Goal: Information Seeking & Learning: Understand process/instructions

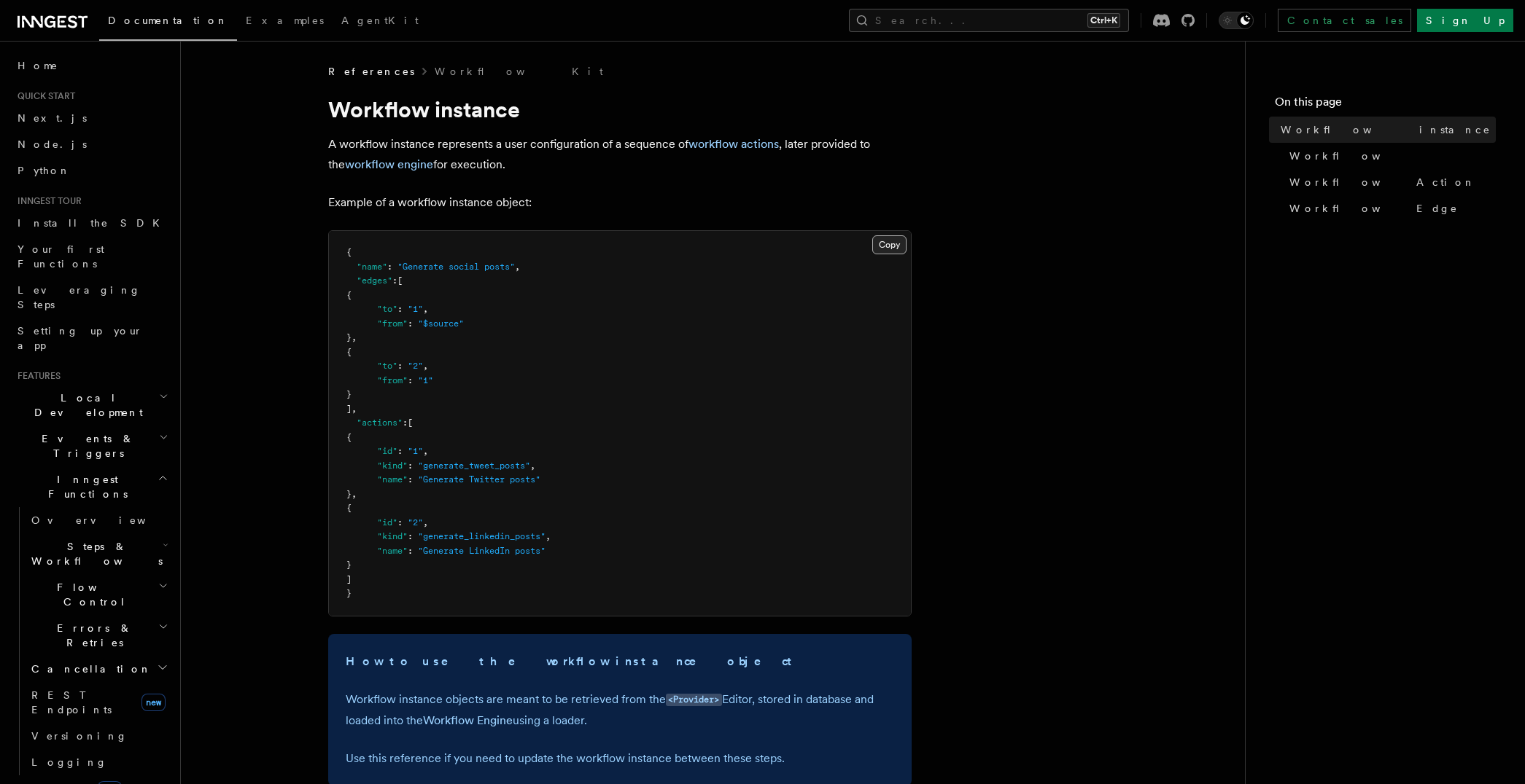
click at [899, 238] on button "Copy Copied" at bounding box center [889, 245] width 35 height 19
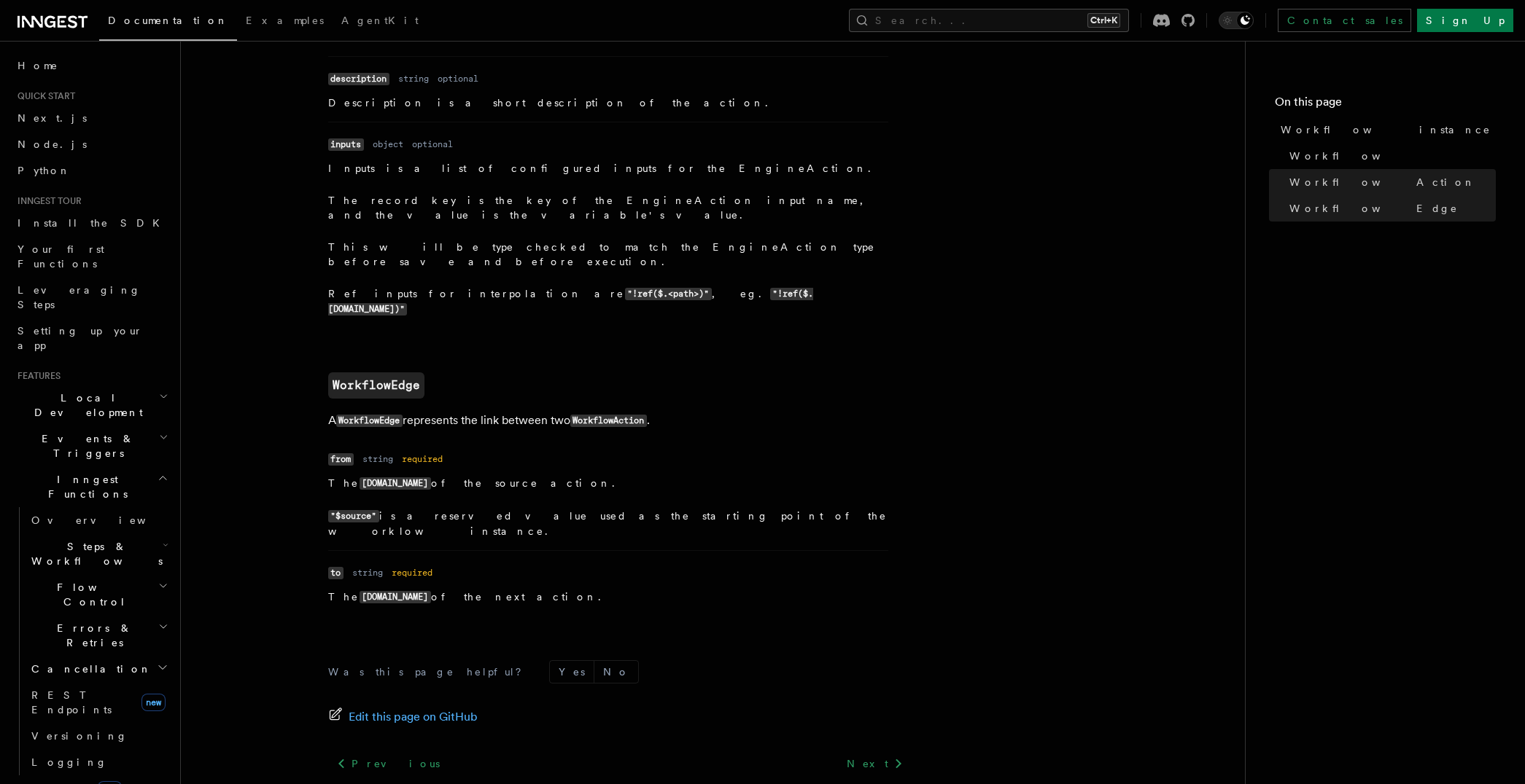
scroll to position [1469, 0]
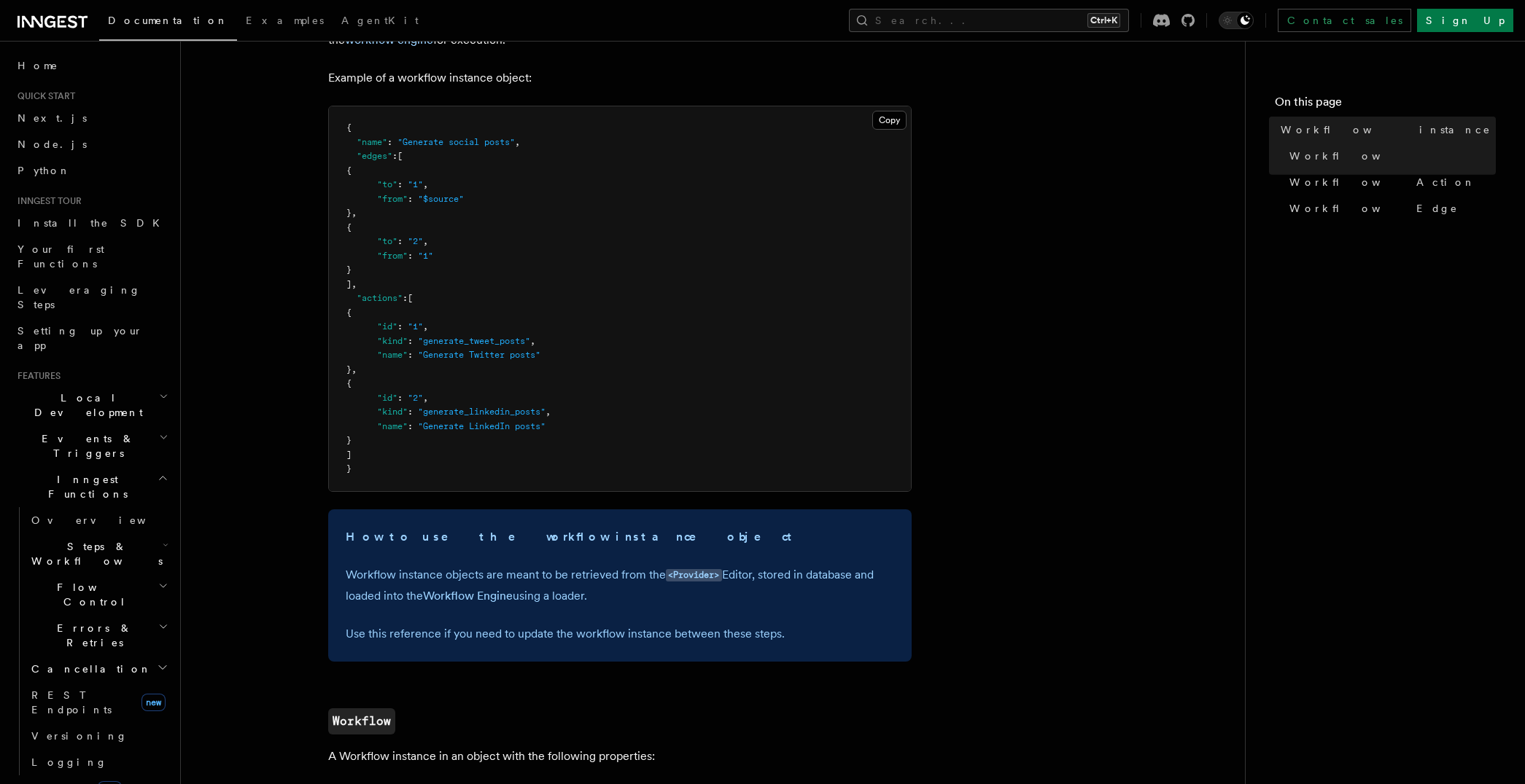
scroll to position [0, 0]
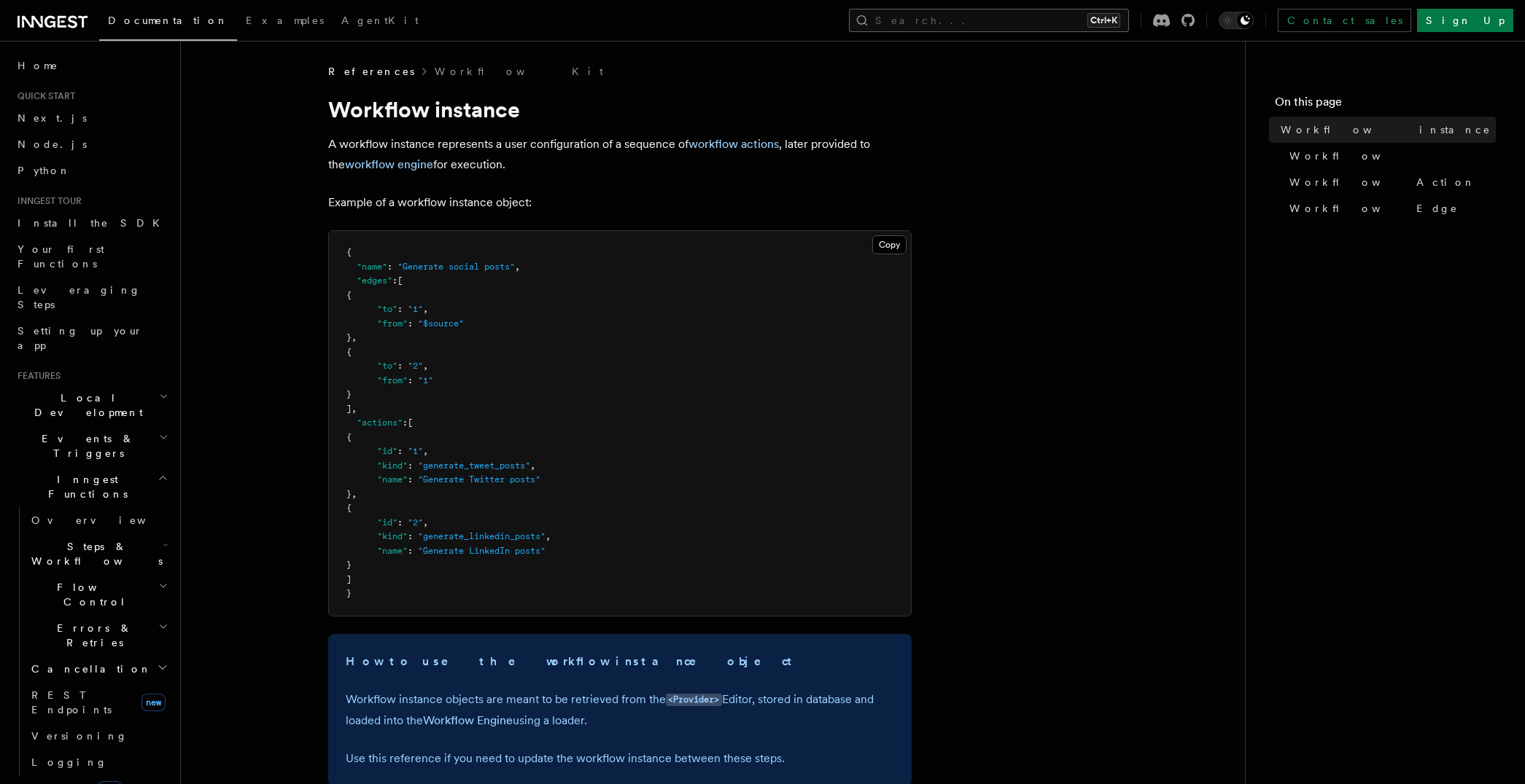
click at [1021, 19] on button "Search... Ctrl+K" at bounding box center [988, 20] width 280 height 24
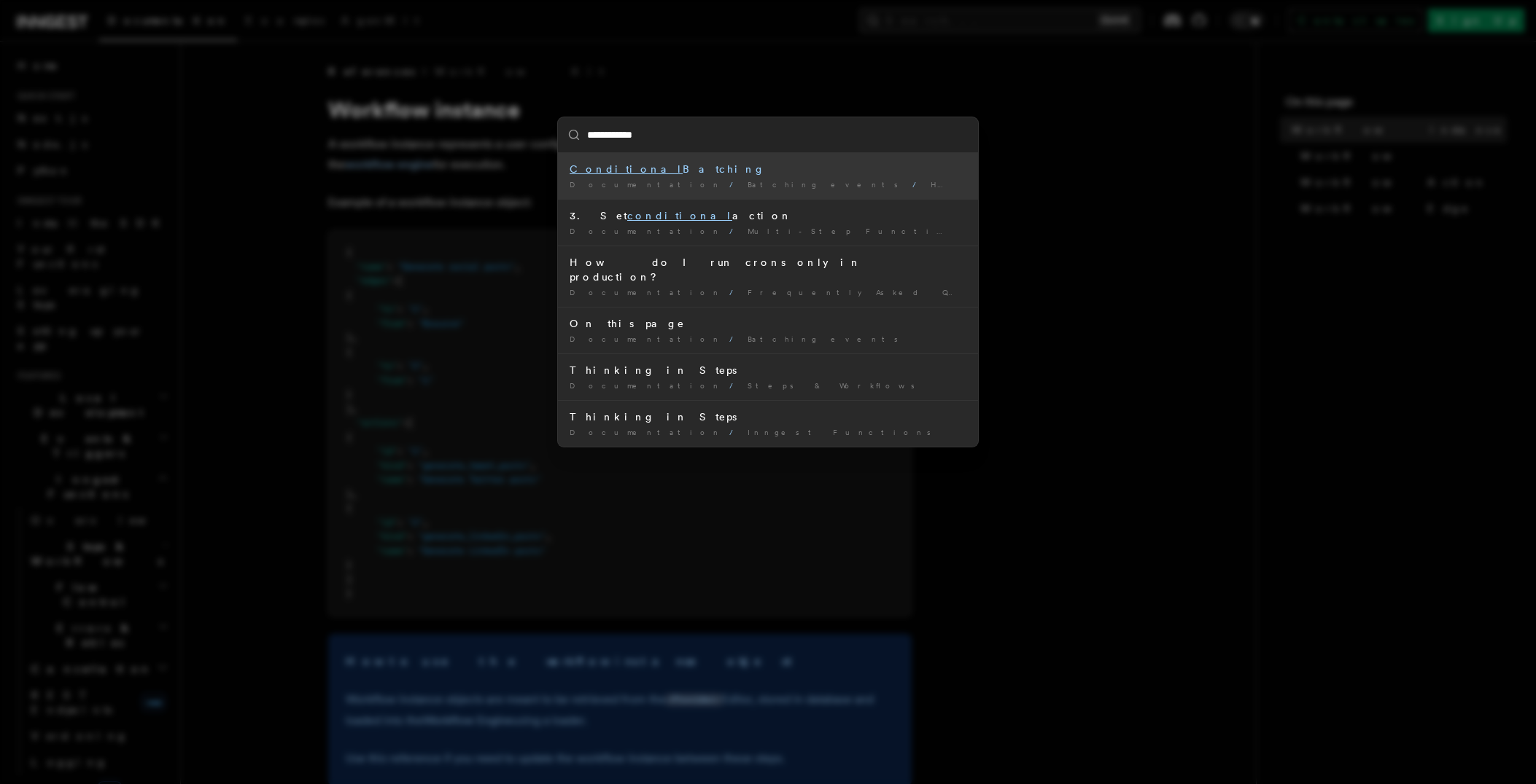
type input "**********"
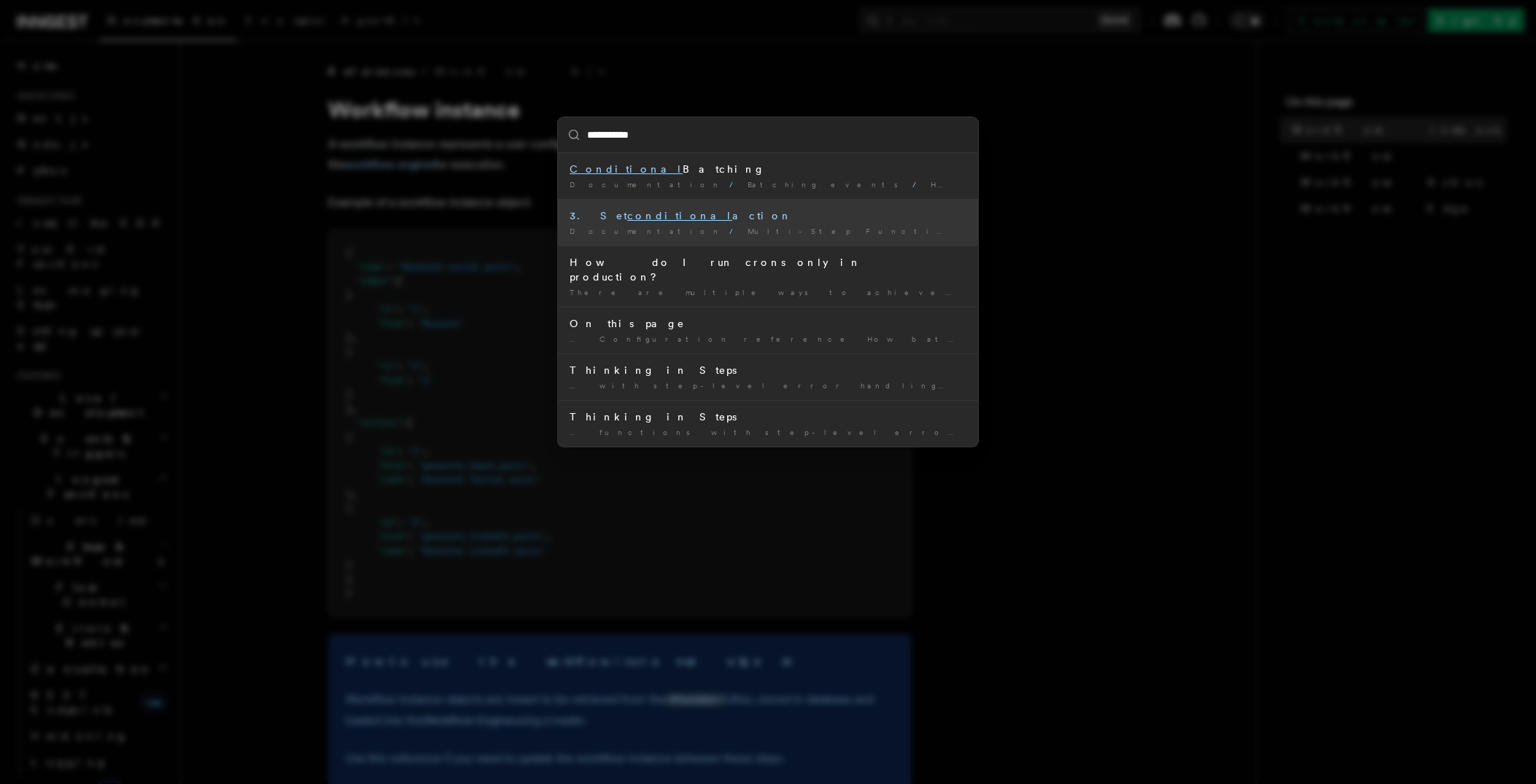
click at [662, 216] on div "3. Set conditional action" at bounding box center [768, 215] width 396 height 14
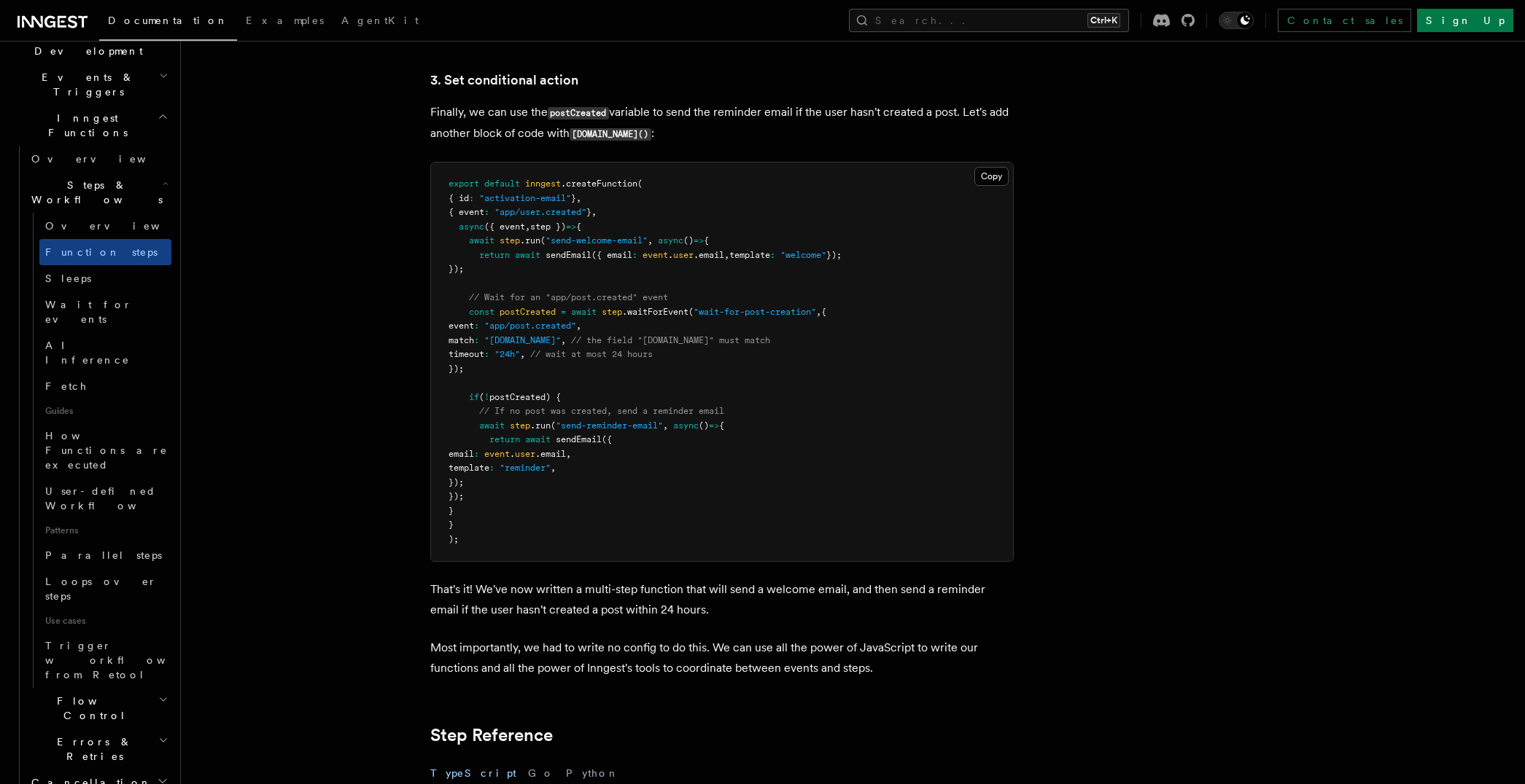
scroll to position [364, 0]
click at [109, 685] on h2 "Flow Control" at bounding box center [98, 705] width 146 height 41
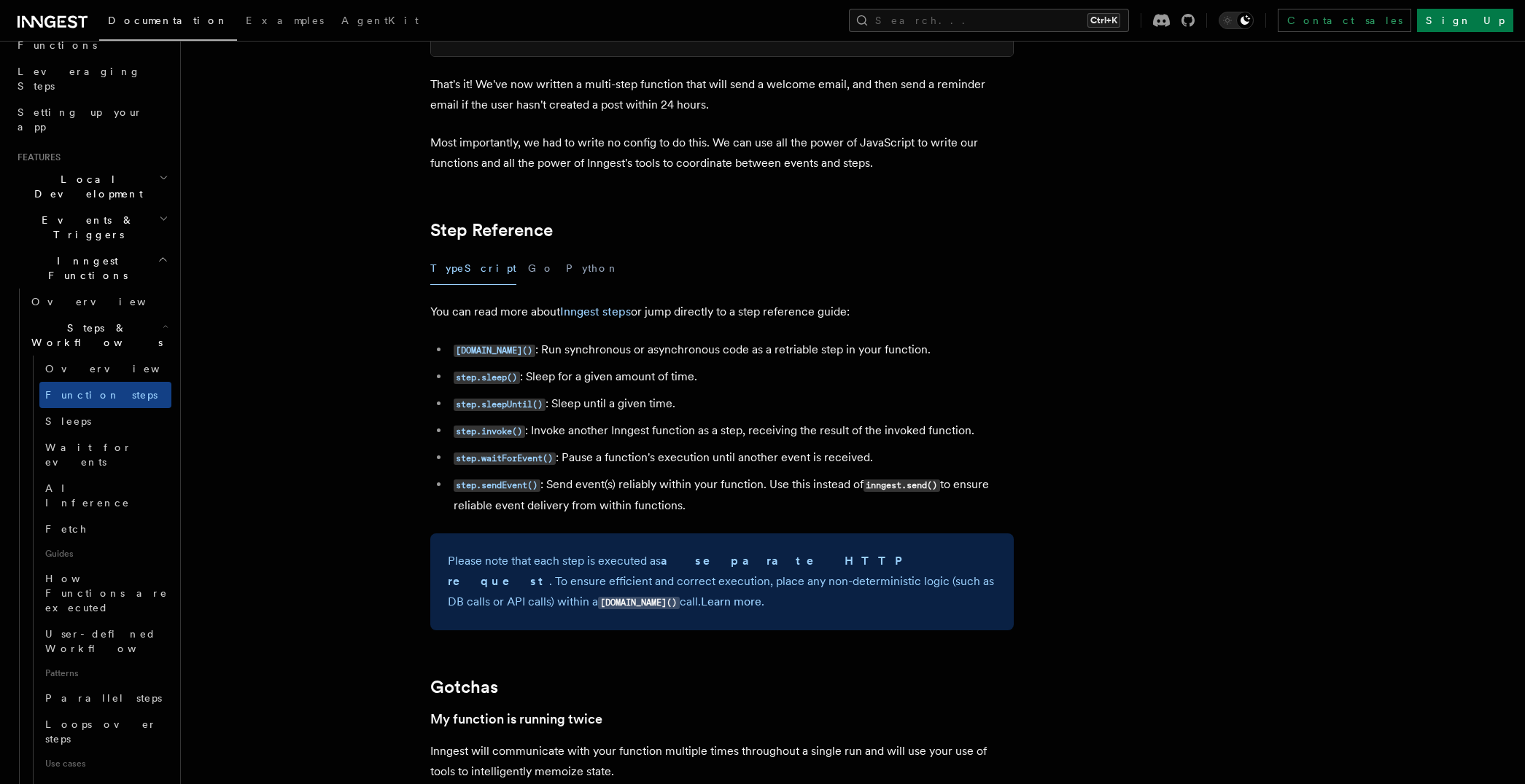
scroll to position [2419, 0]
